Goal: Obtain resource: Download file/media

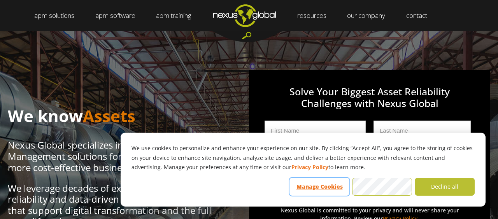
click at [336, 188] on button "Manage Cookies" at bounding box center [320, 187] width 60 height 18
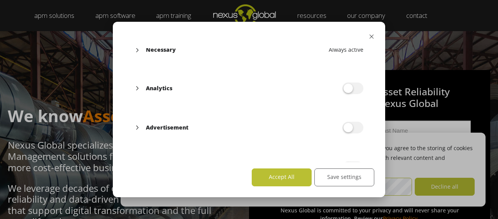
scroll to position [87, 0]
click at [351, 174] on button "Save settings" at bounding box center [344, 178] width 60 height 18
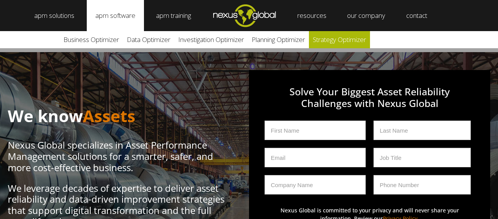
click at [339, 40] on link "Strategy Optimizer" at bounding box center [339, 39] width 61 height 17
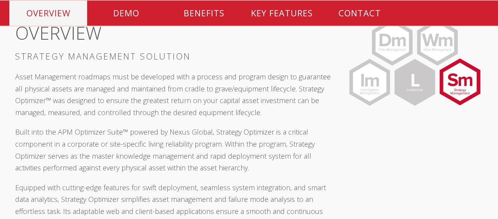
scroll to position [234, 0]
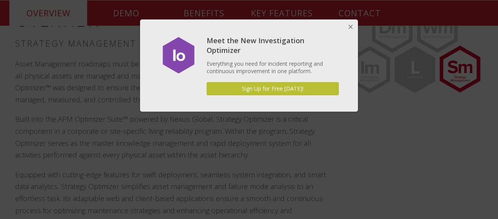
click at [351, 29] on button "Close" at bounding box center [351, 27] width 16 height 16
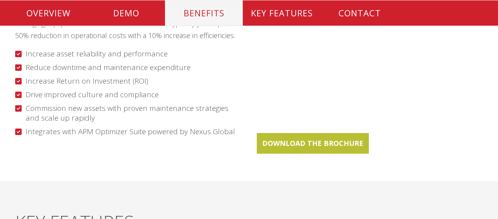
scroll to position [1074, 0]
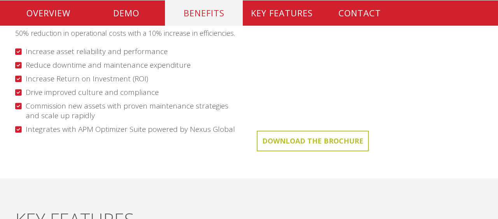
click at [294, 142] on link "DOWNLOAD THE BROCHURE" at bounding box center [313, 141] width 112 height 21
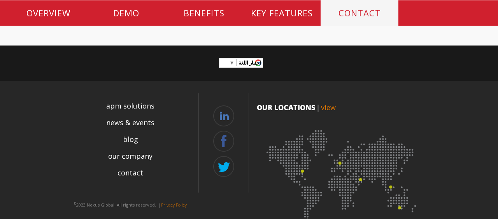
scroll to position [2357, 0]
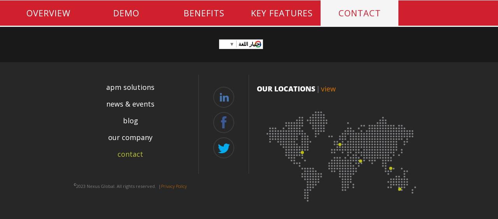
click at [135, 154] on link "contact" at bounding box center [131, 154] width 26 height 11
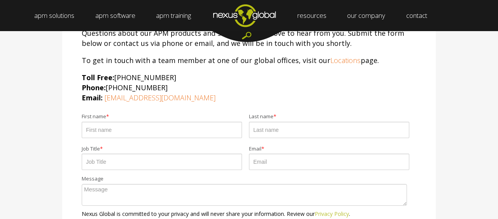
scroll to position [374, 0]
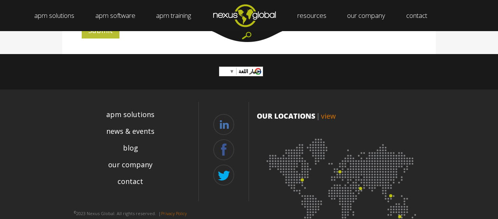
click at [342, 172] on img at bounding box center [342, 181] width 171 height 105
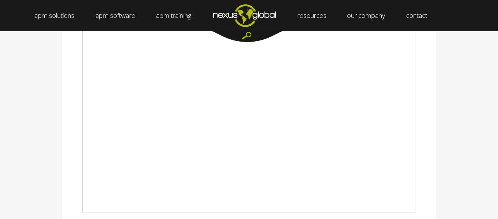
scroll to position [47, 0]
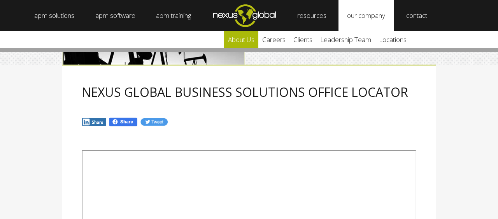
click at [249, 43] on link "about us" at bounding box center [241, 39] width 34 height 17
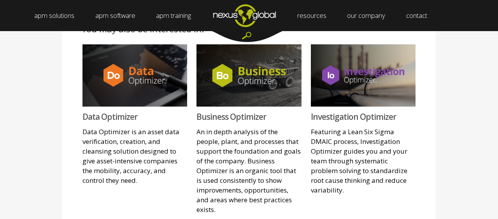
scroll to position [654, 0]
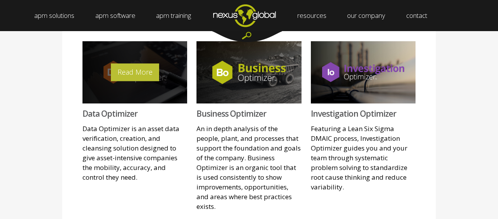
click at [101, 108] on link "Data Optimizer" at bounding box center [110, 113] width 55 height 11
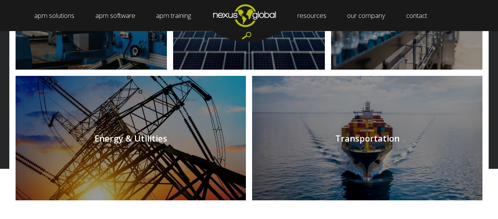
scroll to position [888, 0]
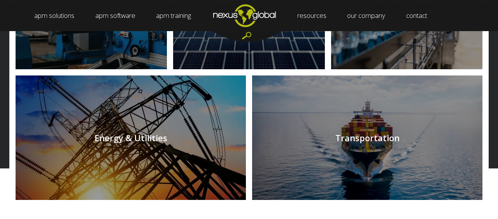
click at [158, 155] on link at bounding box center [131, 138] width 230 height 125
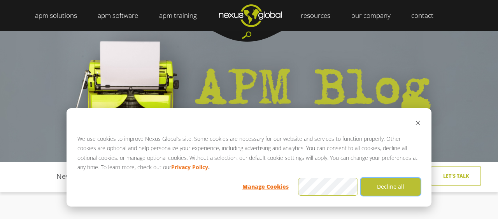
click at [379, 188] on button "Decline all" at bounding box center [391, 187] width 60 height 18
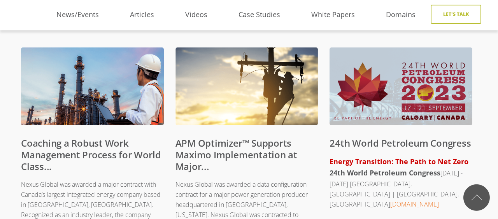
scroll to position [140, 0]
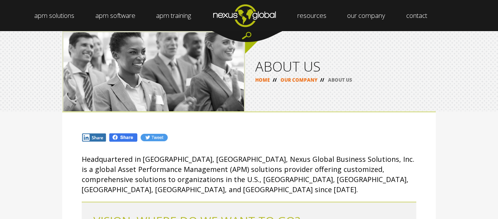
scroll to position [654, 0]
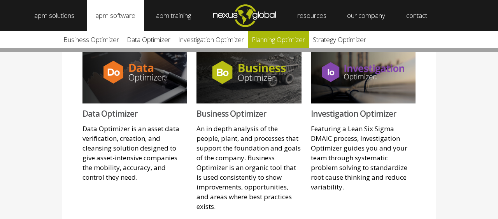
click at [266, 41] on link "Planning Optimizer" at bounding box center [278, 39] width 61 height 17
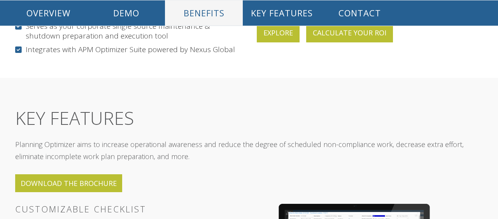
scroll to position [934, 0]
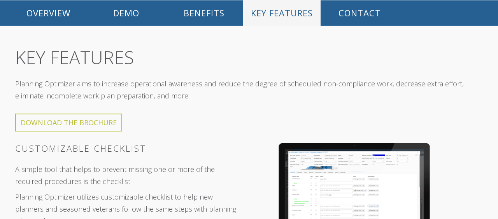
click at [100, 114] on link "DOWNLOAD THE BROCHURE" at bounding box center [68, 123] width 107 height 18
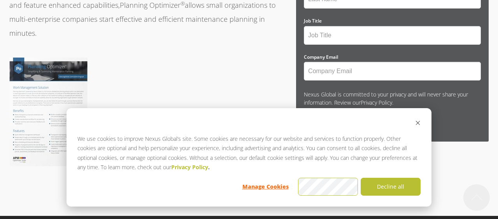
scroll to position [140, 0]
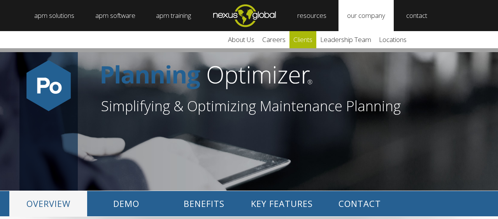
click at [311, 40] on link "clients" at bounding box center [303, 39] width 27 height 17
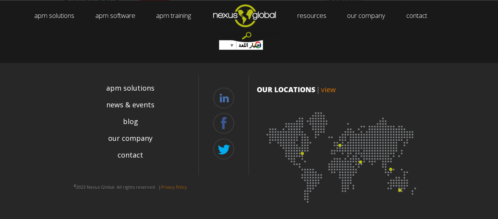
scroll to position [1100, 0]
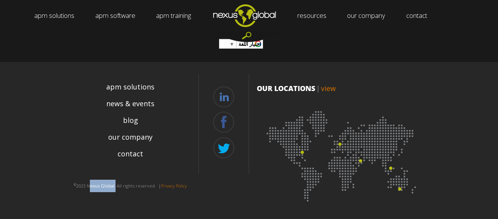
drag, startPoint x: 90, startPoint y: 187, endPoint x: 115, endPoint y: 186, distance: 24.9
click at [115, 186] on p "© 2023 Nexus Global. All rights reserved. | Privacy Policy" at bounding box center [130, 186] width 136 height 12
copy p "Nexus Global"
